Goal: Find specific page/section: Find specific page/section

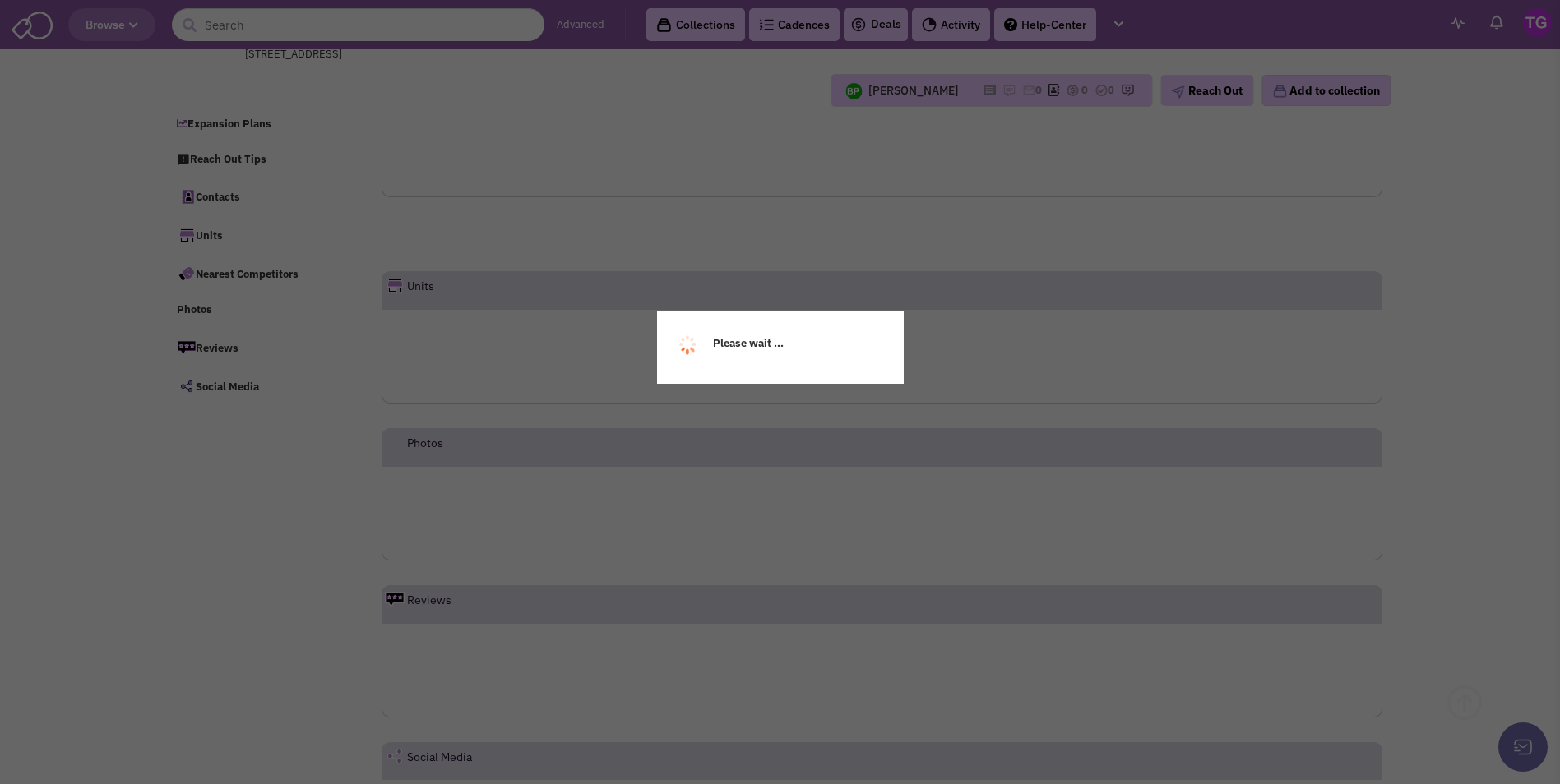
scroll to position [115, 0]
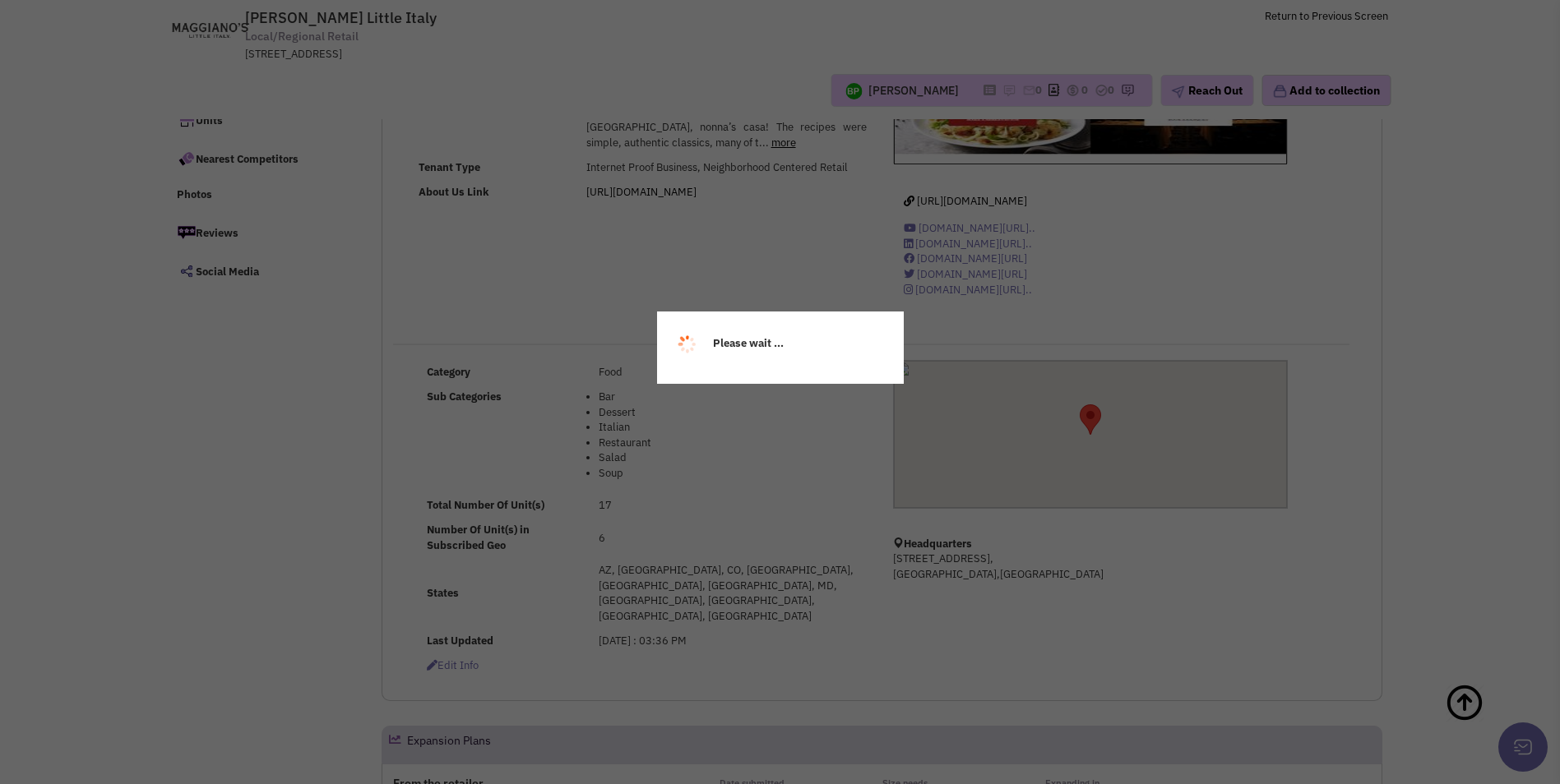
select select
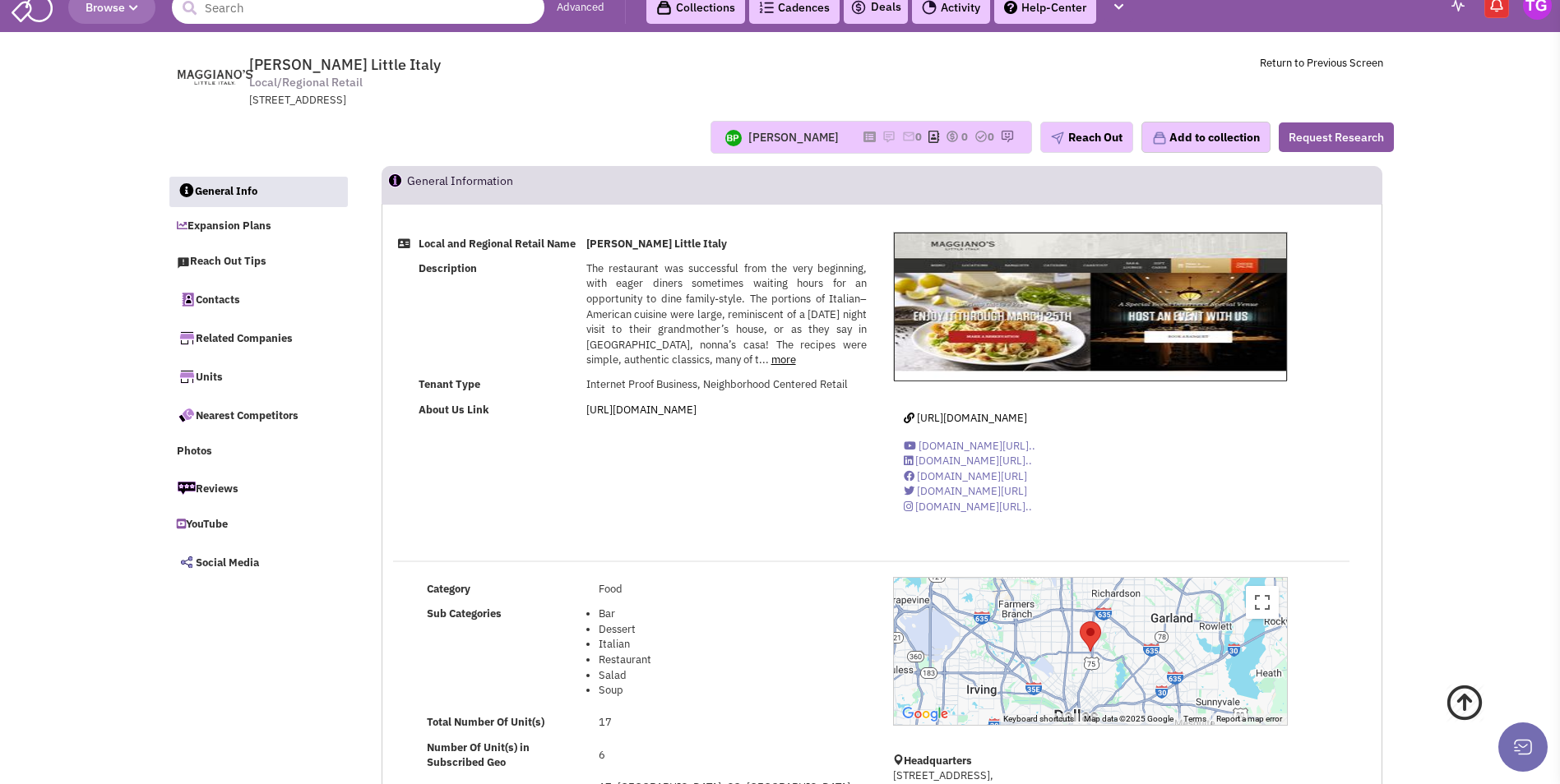
scroll to position [0, 0]
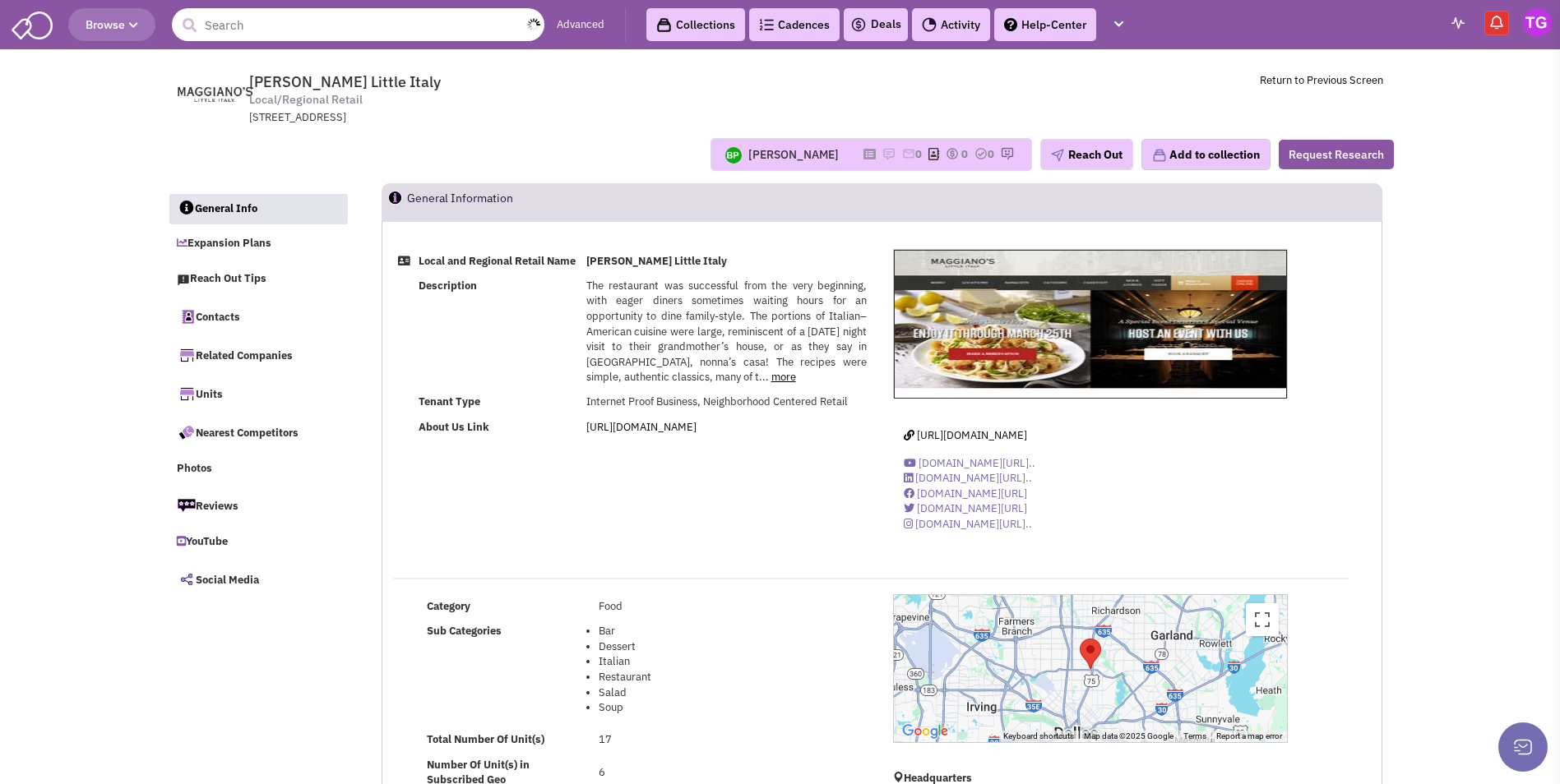
click at [462, 33] on input "text" at bounding box center [358, 24] width 372 height 33
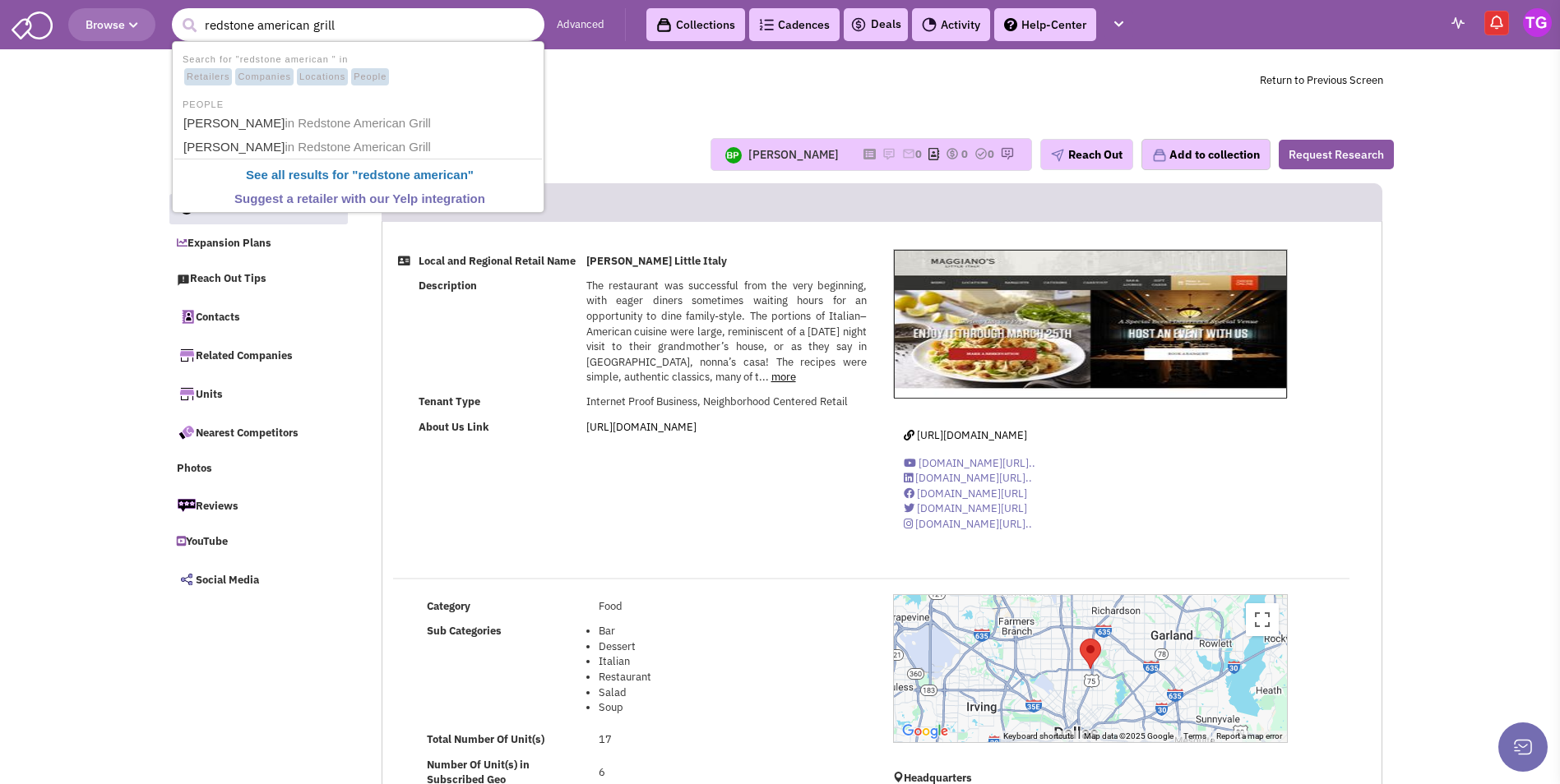
type input "redstone american grill"
click at [177, 13] on button "submit" at bounding box center [189, 24] width 24 height 24
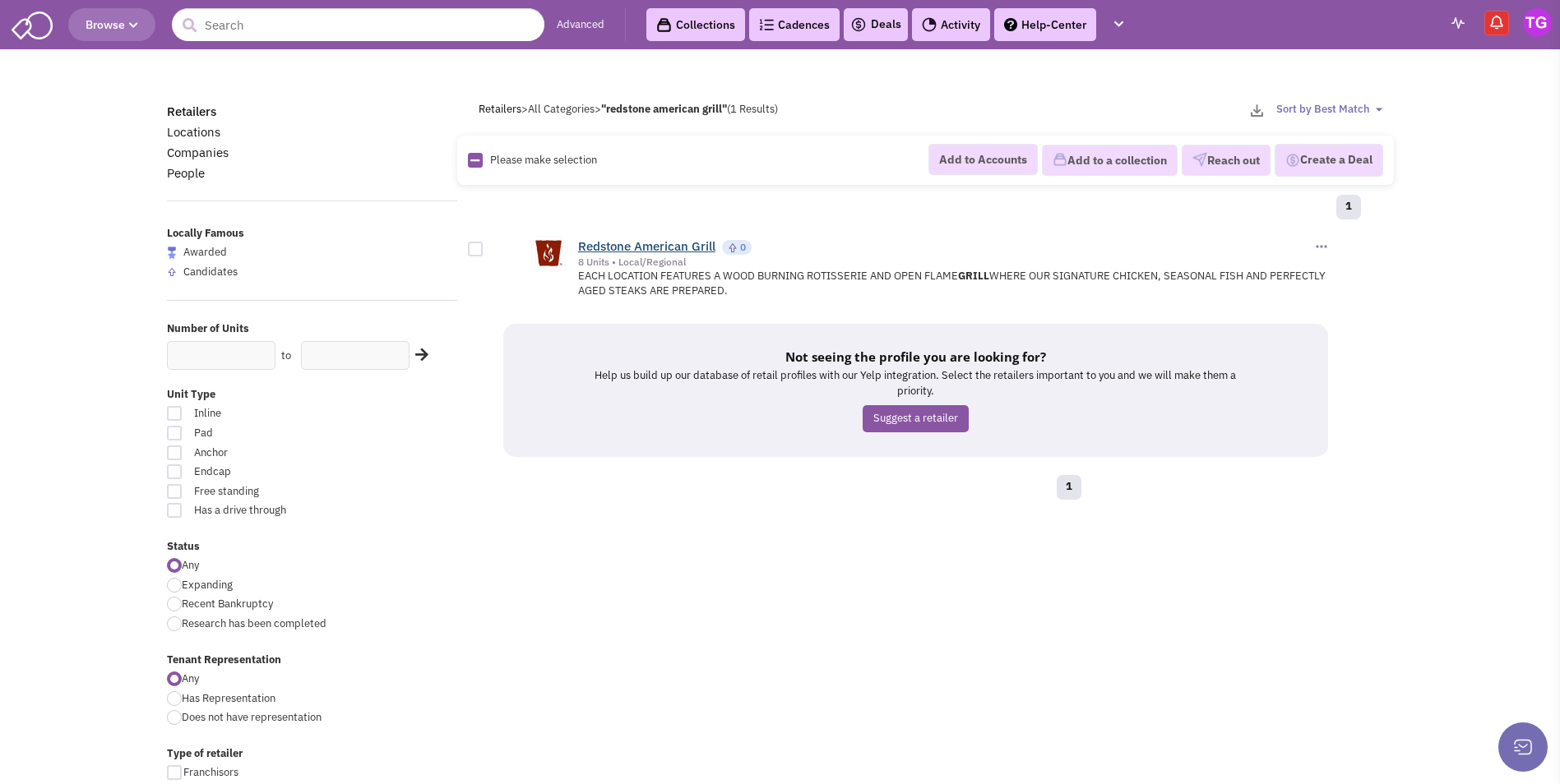
click at [703, 248] on link "Redstone American Grill" at bounding box center [647, 246] width 138 height 16
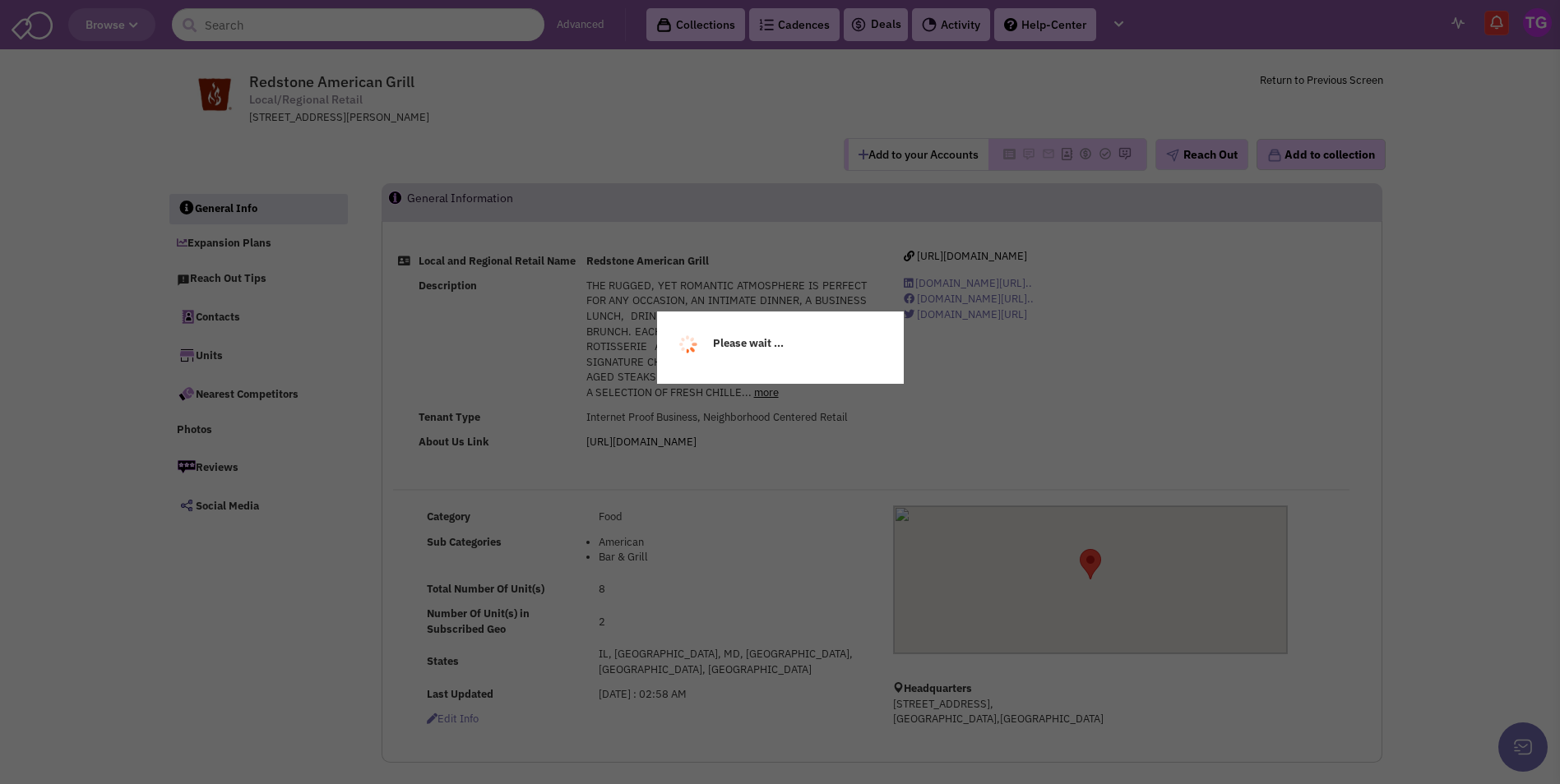
select select
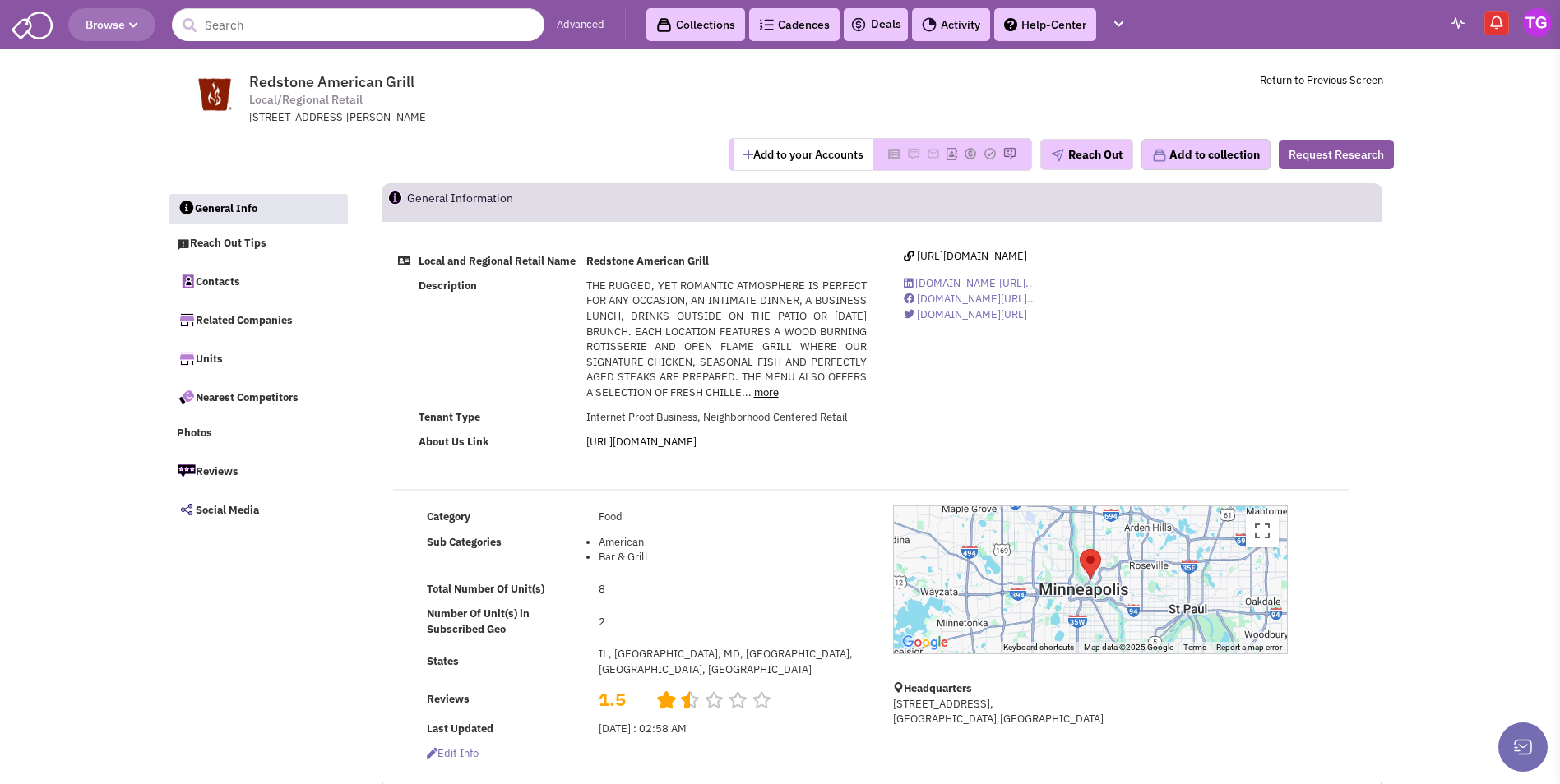
click at [757, 399] on link "more" at bounding box center [766, 392] width 24 height 14
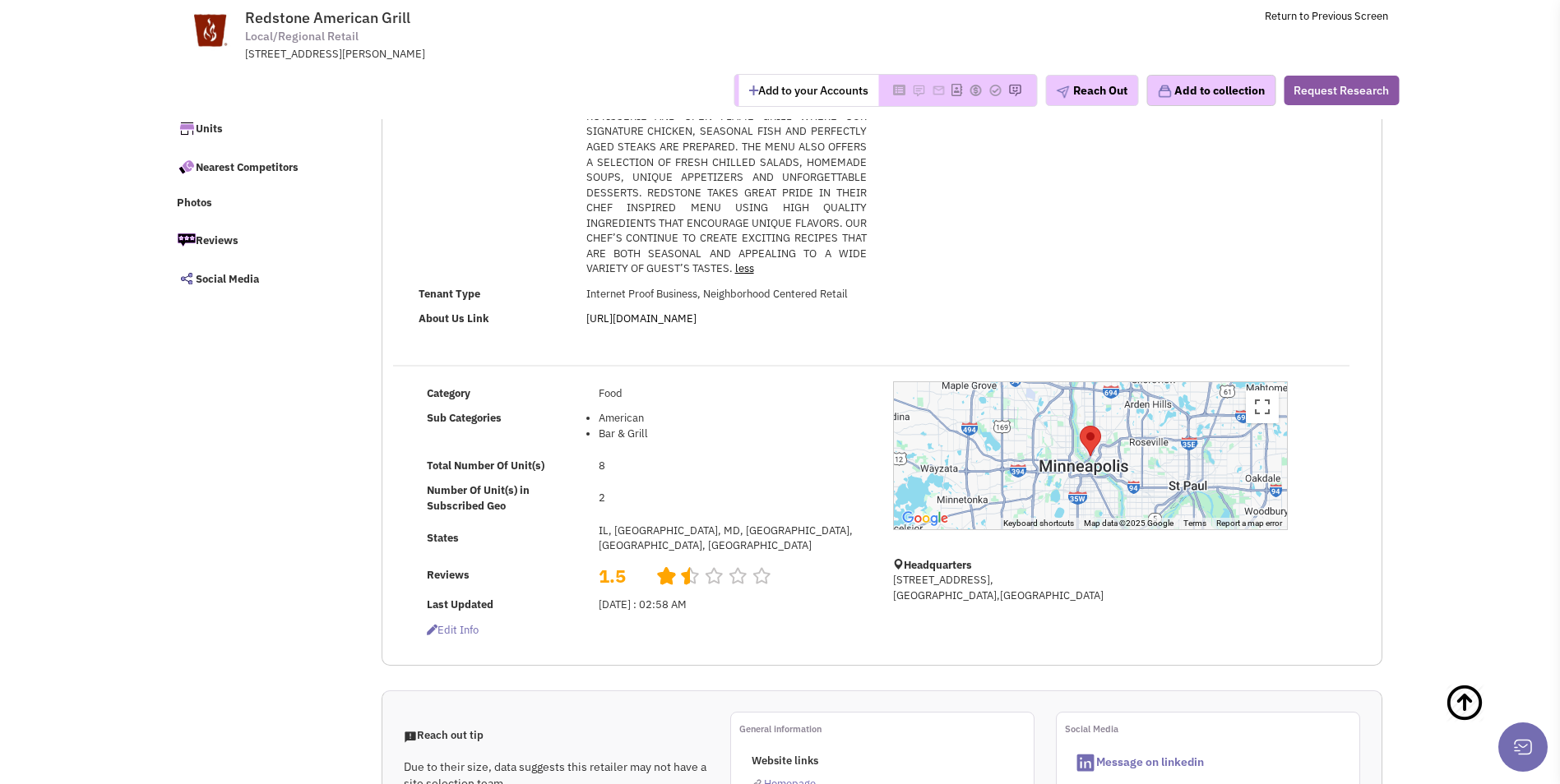
scroll to position [82, 0]
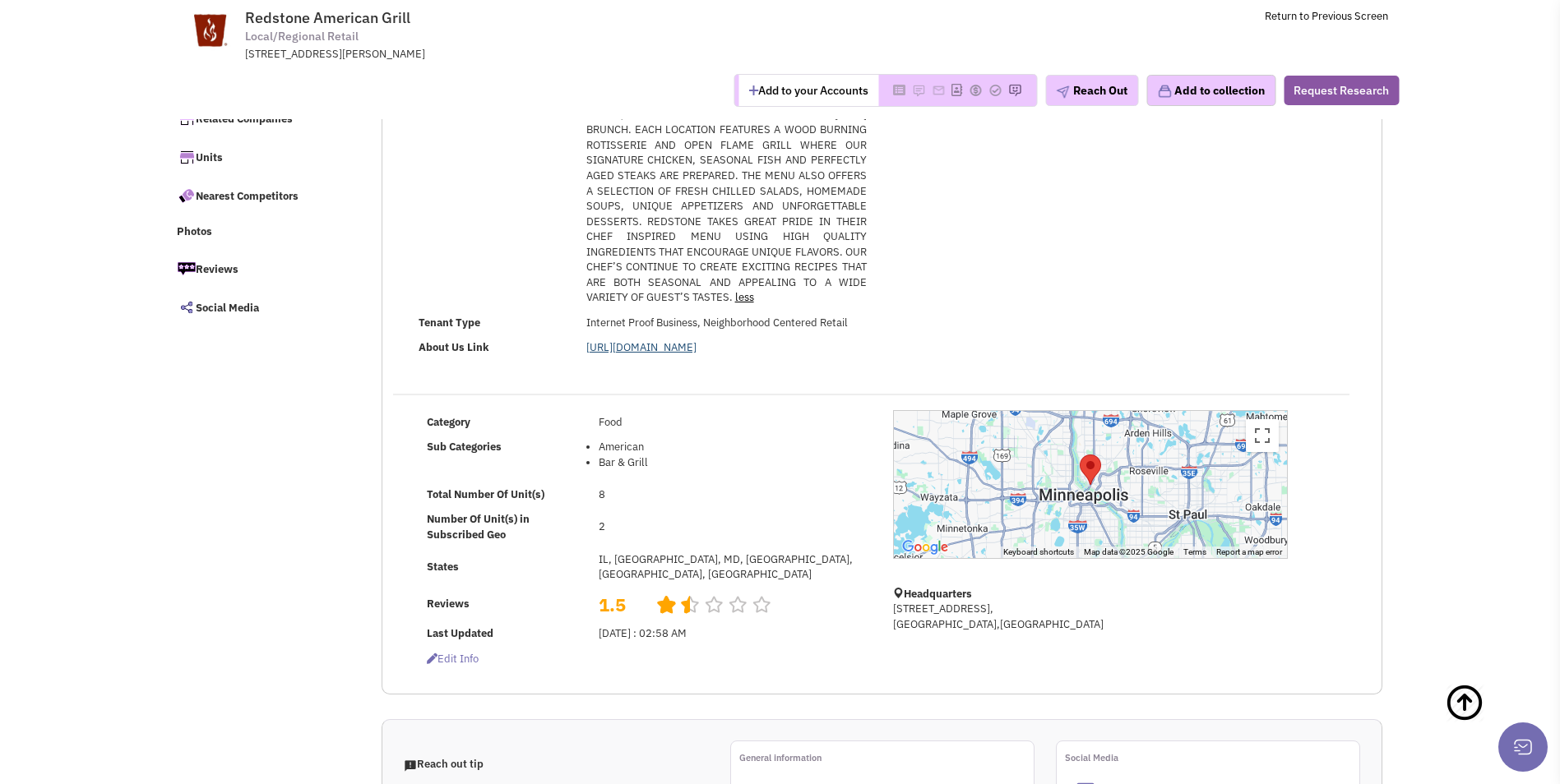
click at [661, 354] on link "[URL][DOMAIN_NAME]" at bounding box center [641, 348] width 110 height 14
